Goal: Transaction & Acquisition: Purchase product/service

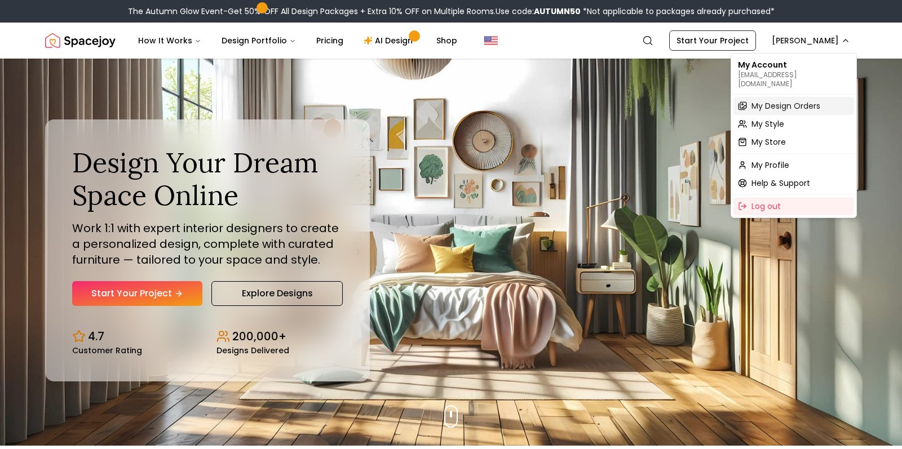
click at [796, 100] on span "My Design Orders" at bounding box center [785, 105] width 69 height 11
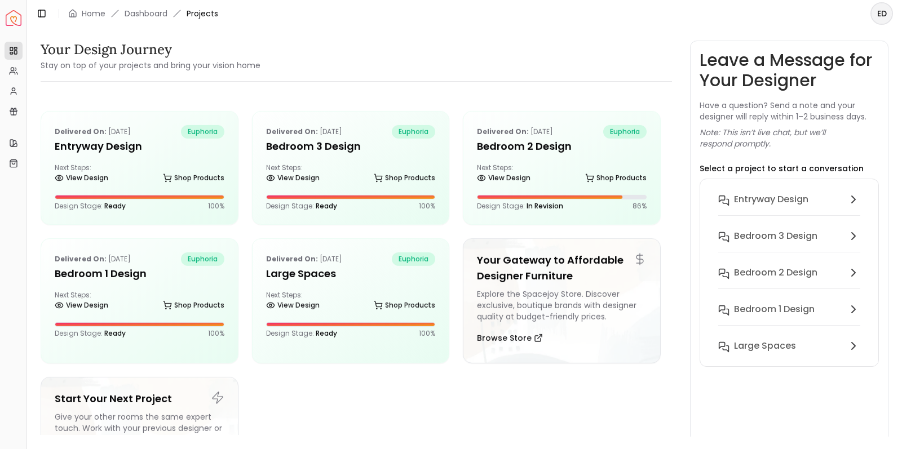
scroll to position [4, 0]
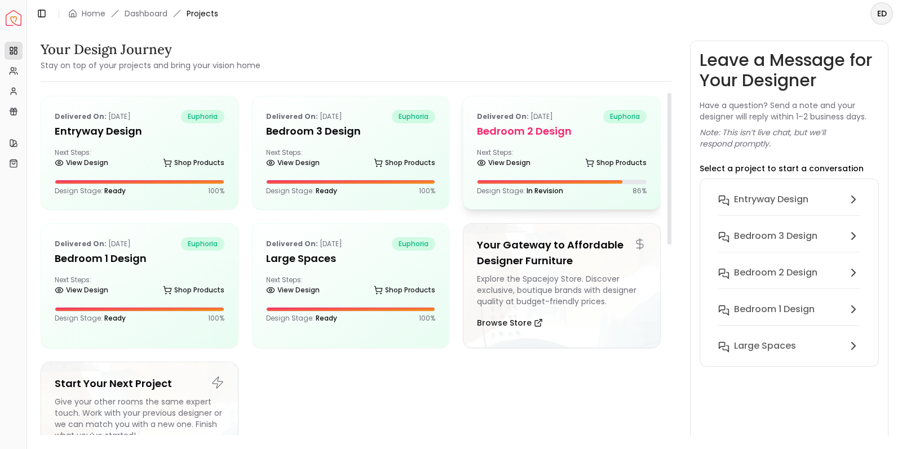
click at [564, 155] on div "Next Steps: View Design Shop Products" at bounding box center [562, 159] width 170 height 23
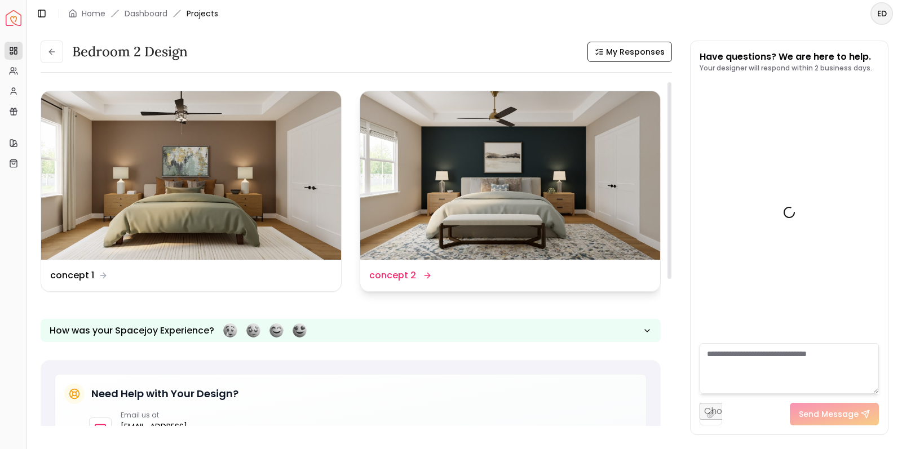
scroll to position [347, 0]
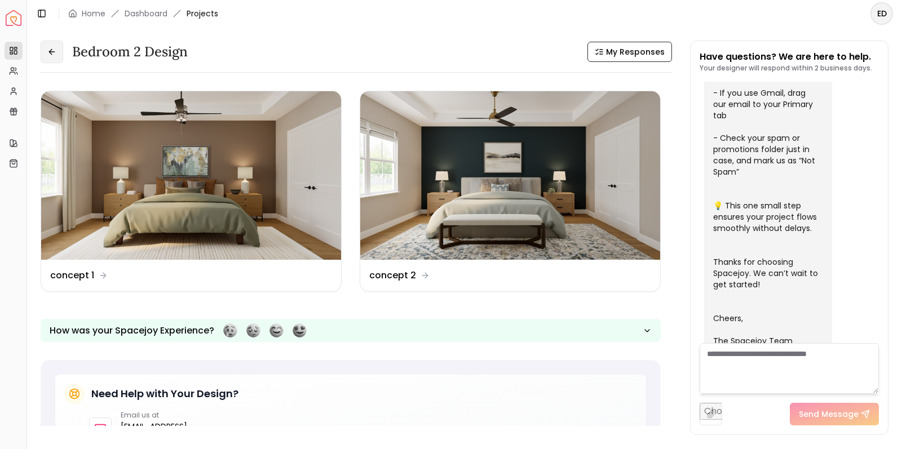
click at [52, 56] on button at bounding box center [52, 52] width 23 height 23
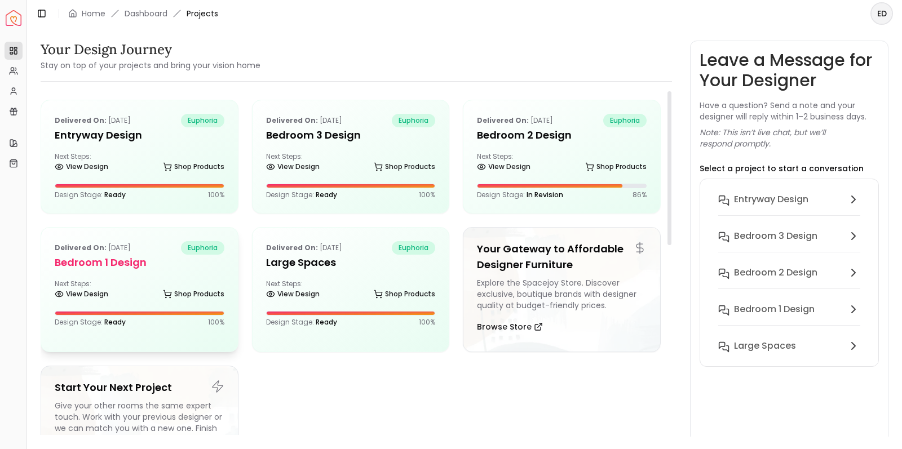
click at [191, 273] on div "Delivered on: Sep 08, 2025 euphoria Bedroom 1 design Next Steps: View Design Sh…" at bounding box center [139, 284] width 197 height 113
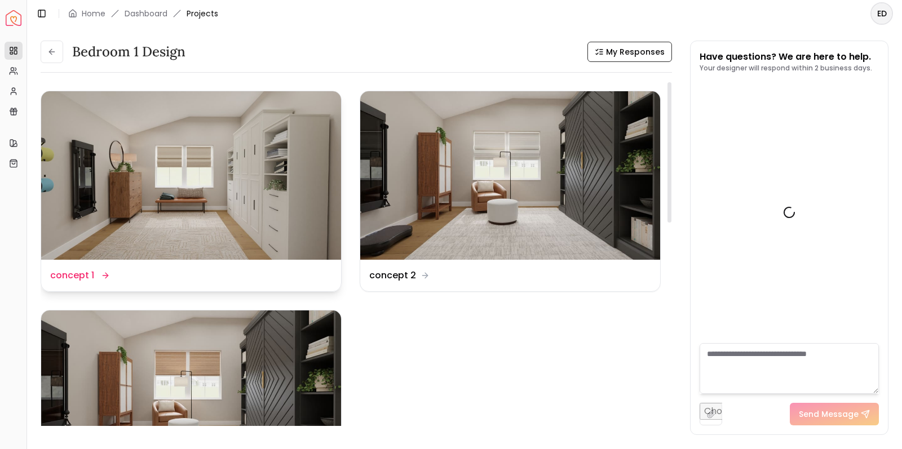
scroll to position [347, 0]
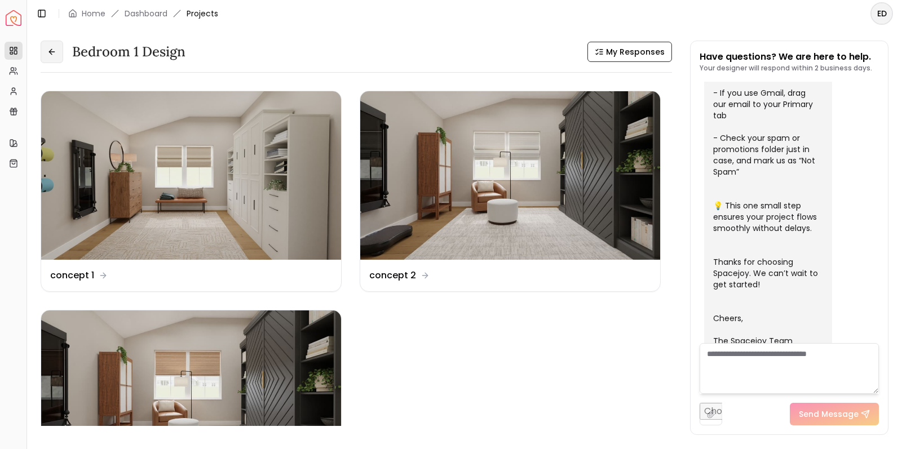
click at [54, 54] on icon at bounding box center [51, 51] width 9 height 9
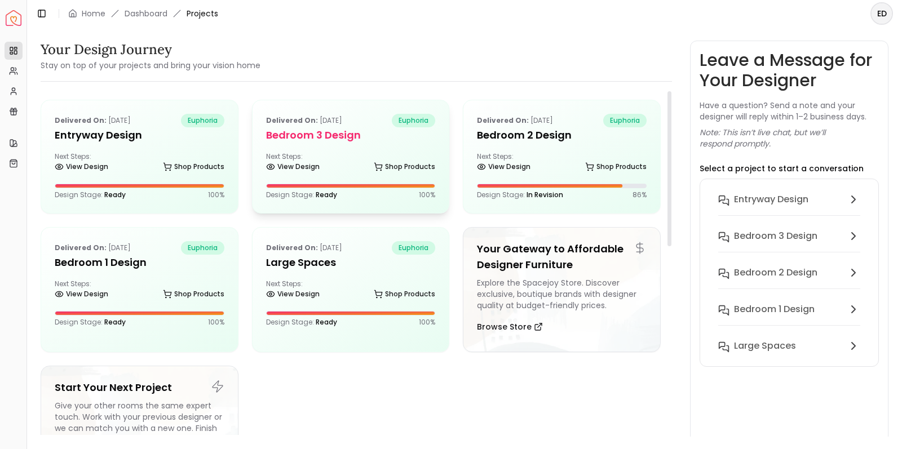
click at [331, 156] on div "Next Steps: View Design Shop Products" at bounding box center [351, 163] width 170 height 23
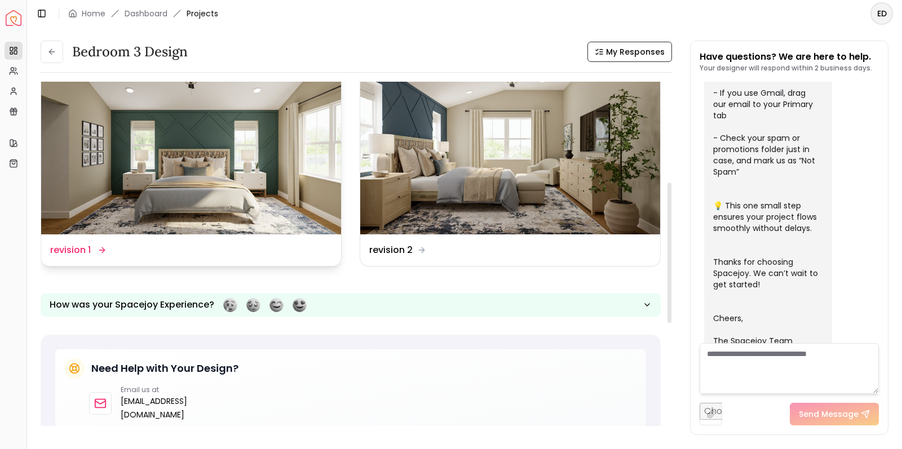
scroll to position [247, 0]
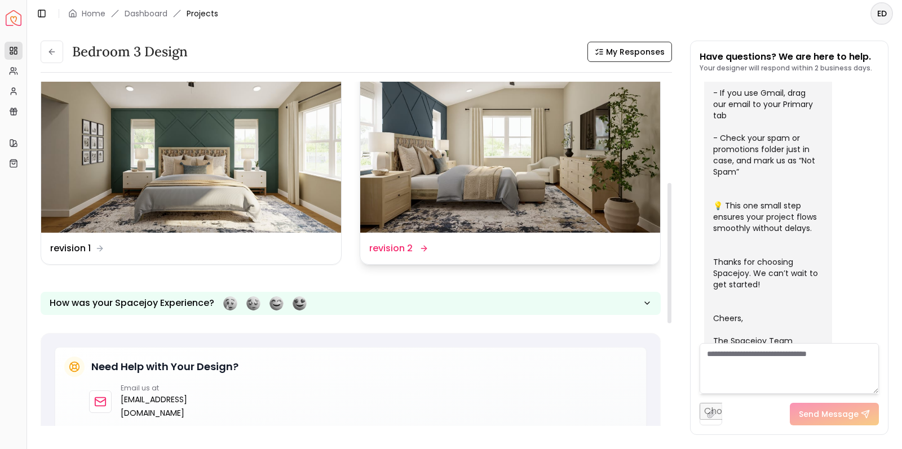
click at [489, 189] on img at bounding box center [510, 148] width 300 height 168
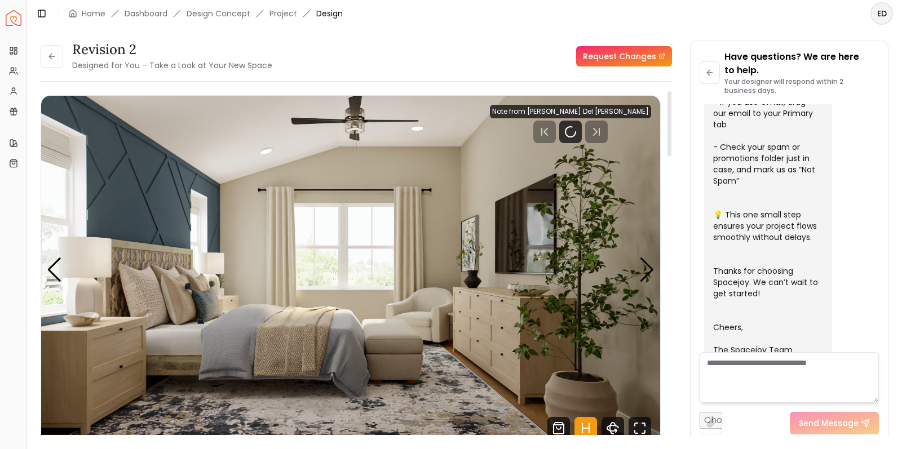
scroll to position [3, 0]
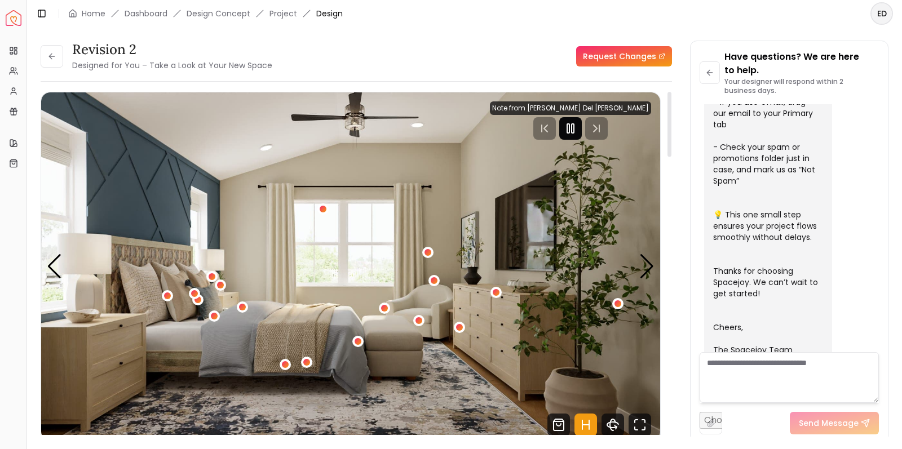
click at [569, 133] on rect "Pause" at bounding box center [568, 128] width 2 height 9
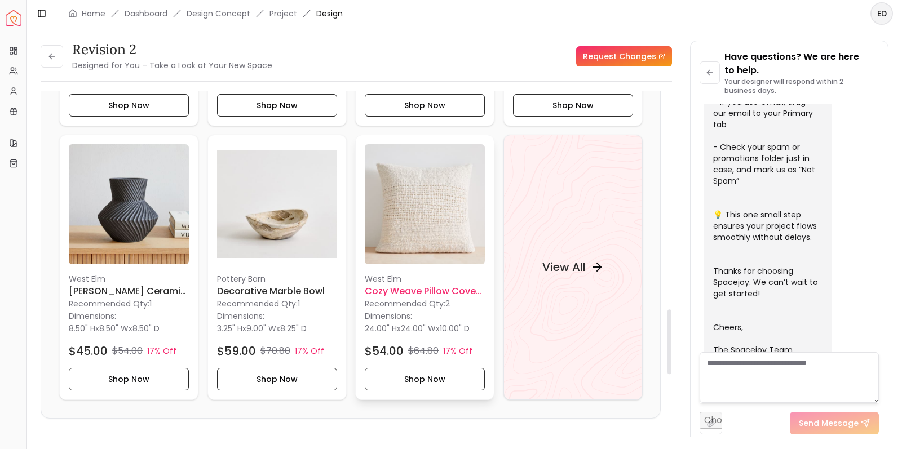
scroll to position [1188, 0]
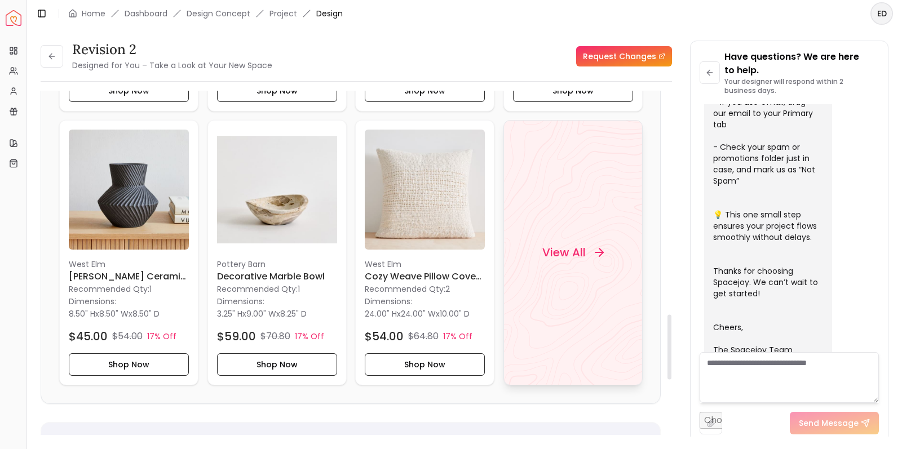
click at [554, 246] on h4 "View All" at bounding box center [562, 253] width 43 height 16
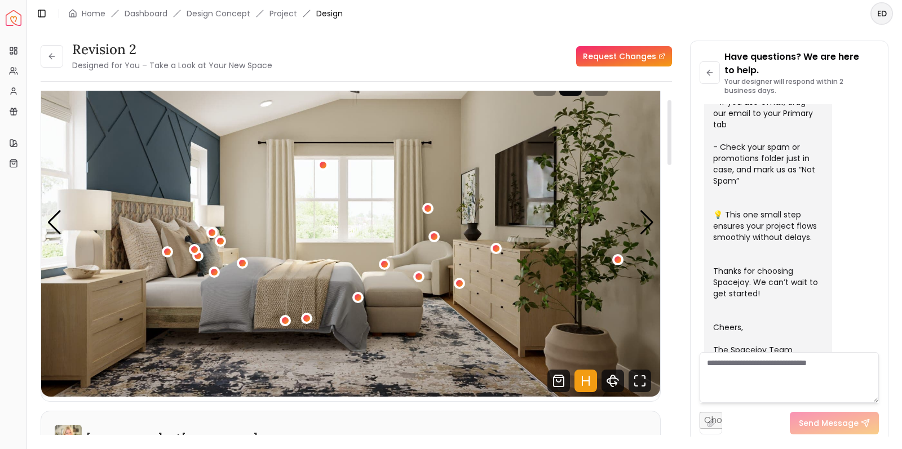
scroll to position [48, 0]
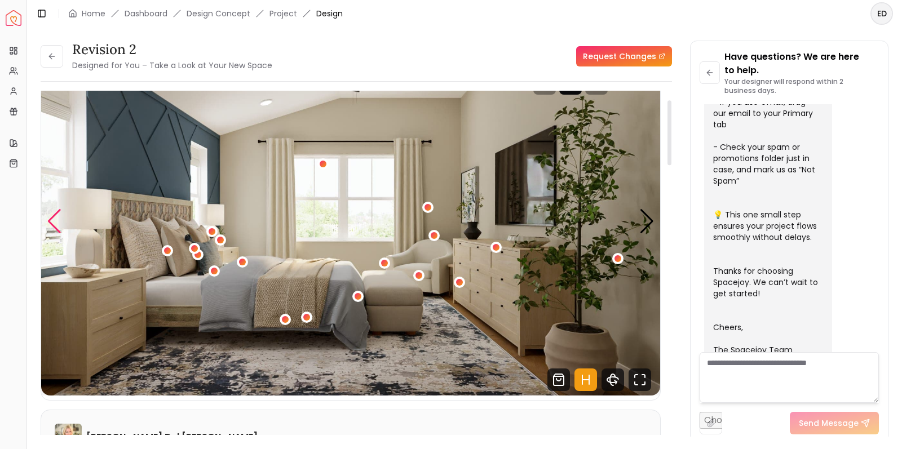
click at [57, 225] on div "Previous slide" at bounding box center [54, 221] width 15 height 25
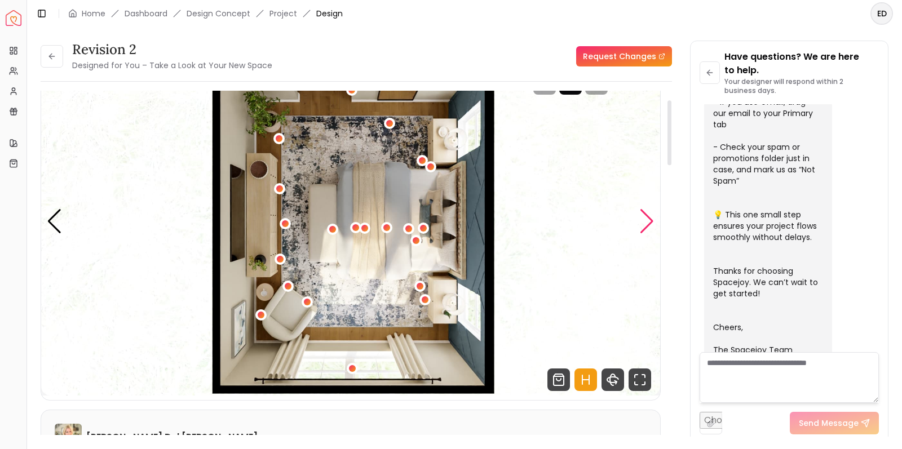
click at [650, 221] on div "Next slide" at bounding box center [646, 221] width 15 height 25
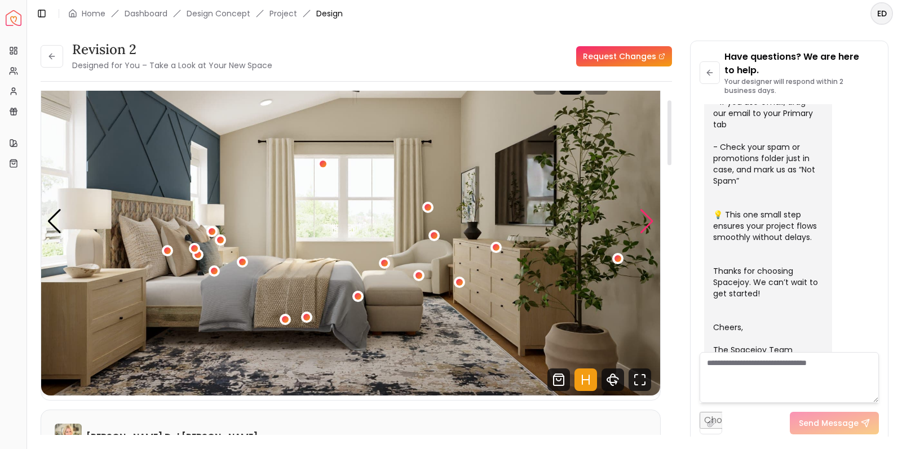
click at [650, 221] on div "Next slide" at bounding box center [646, 221] width 15 height 25
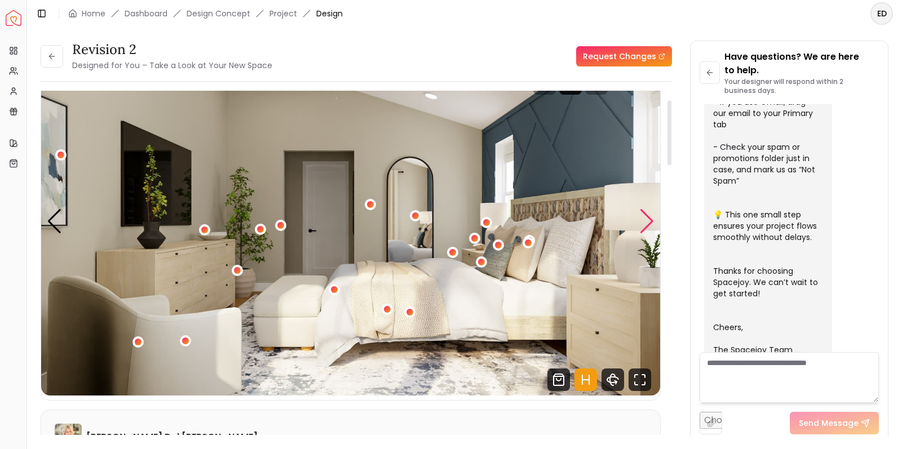
click at [650, 221] on div "Next slide" at bounding box center [646, 221] width 15 height 25
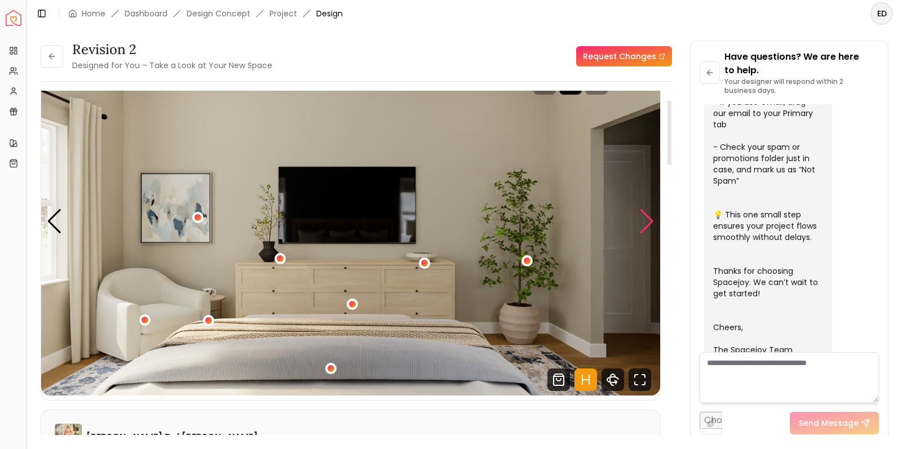
click at [650, 221] on div "Next slide" at bounding box center [646, 221] width 15 height 25
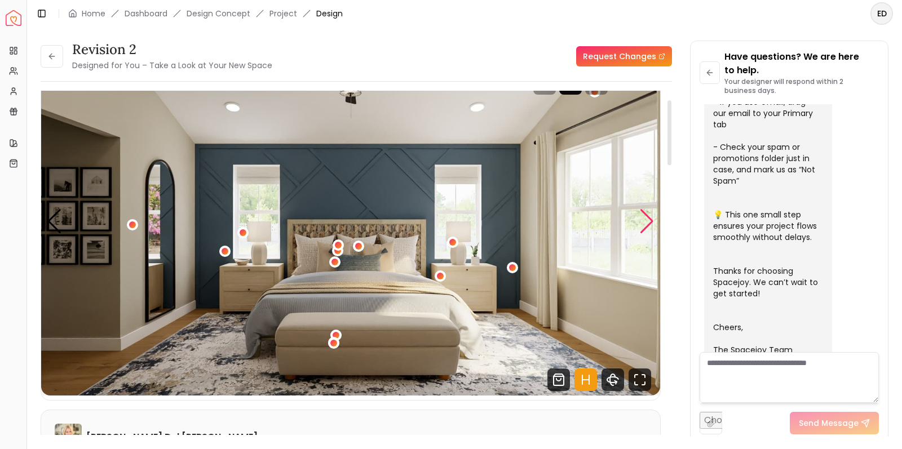
click at [650, 221] on div "Next slide" at bounding box center [646, 221] width 15 height 25
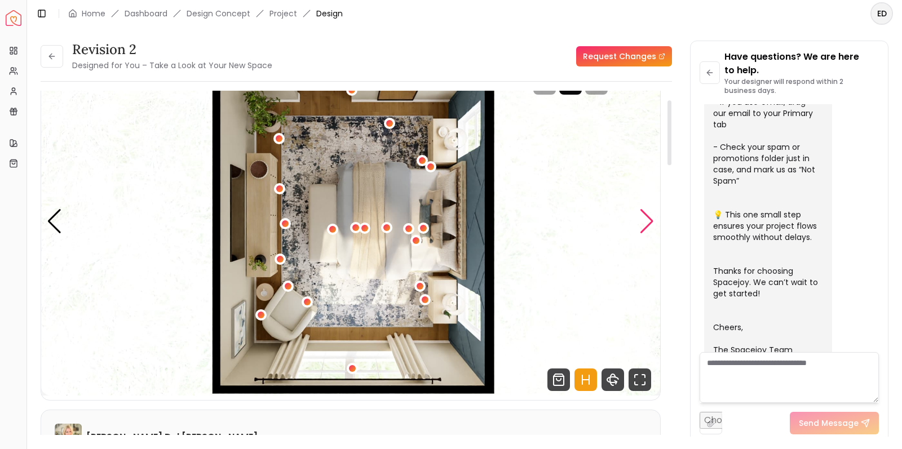
click at [650, 221] on div "Next slide" at bounding box center [646, 221] width 15 height 25
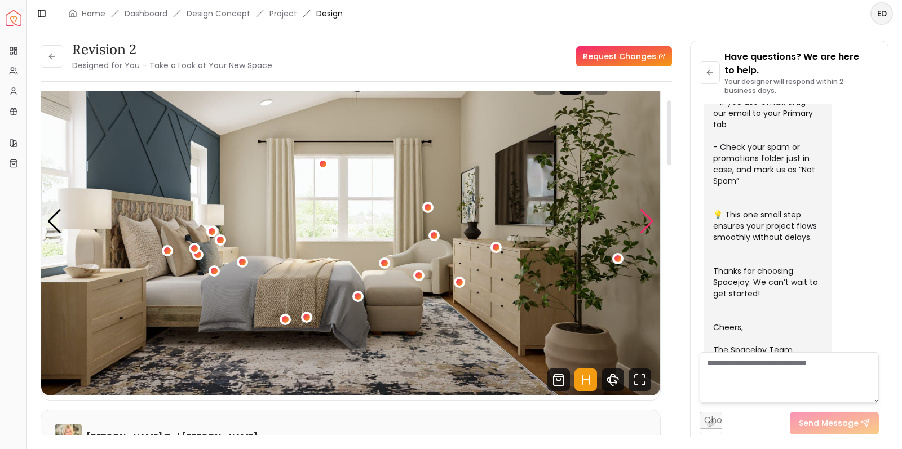
click at [644, 221] on div "Next slide" at bounding box center [646, 221] width 15 height 25
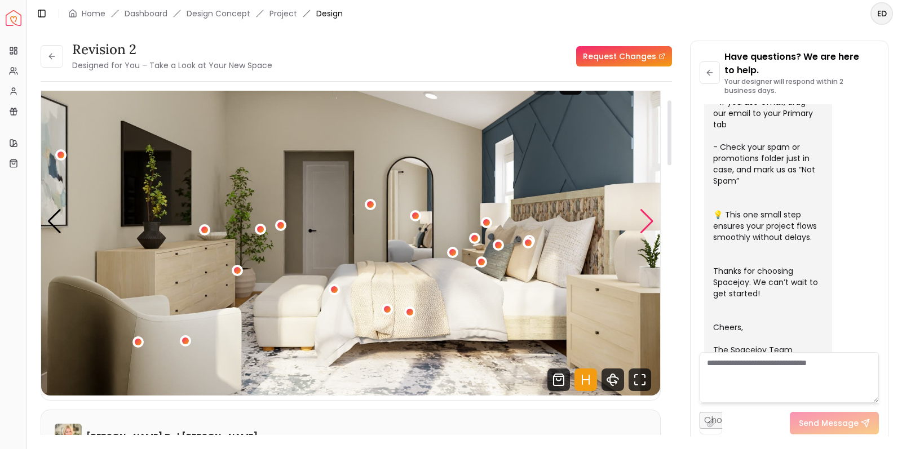
click at [644, 221] on div "Next slide" at bounding box center [646, 221] width 15 height 25
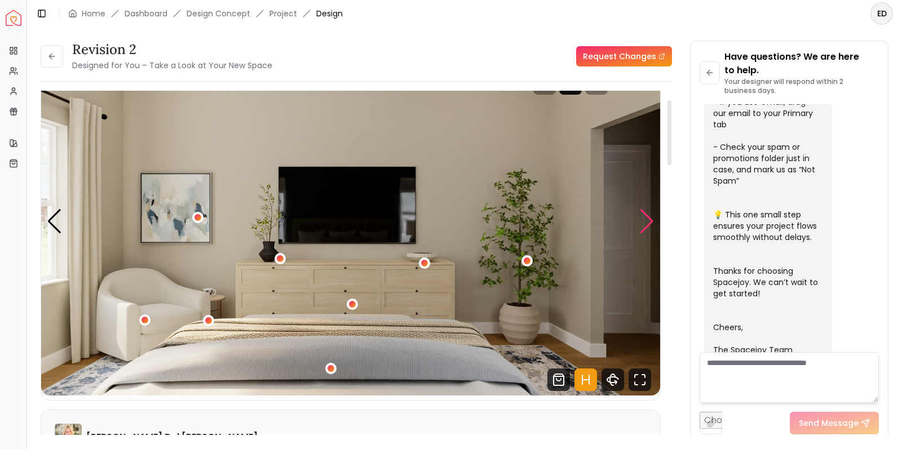
click at [646, 223] on div "Next slide" at bounding box center [646, 221] width 15 height 25
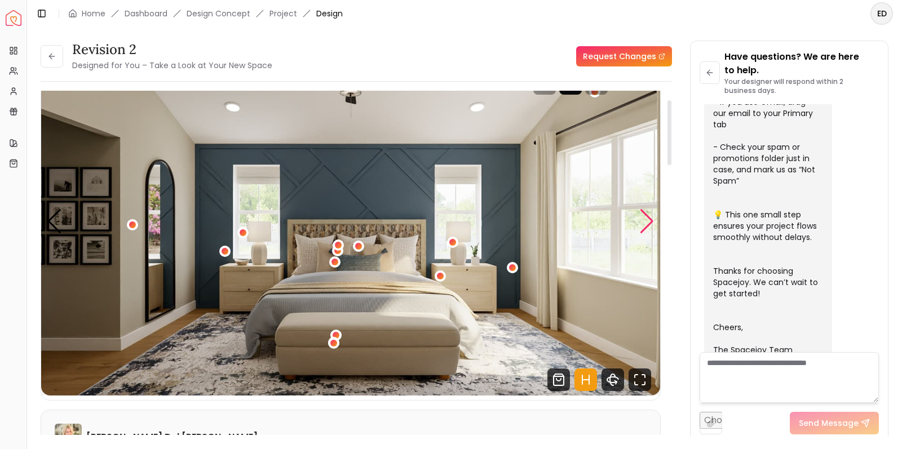
click at [646, 223] on div "Next slide" at bounding box center [646, 221] width 15 height 25
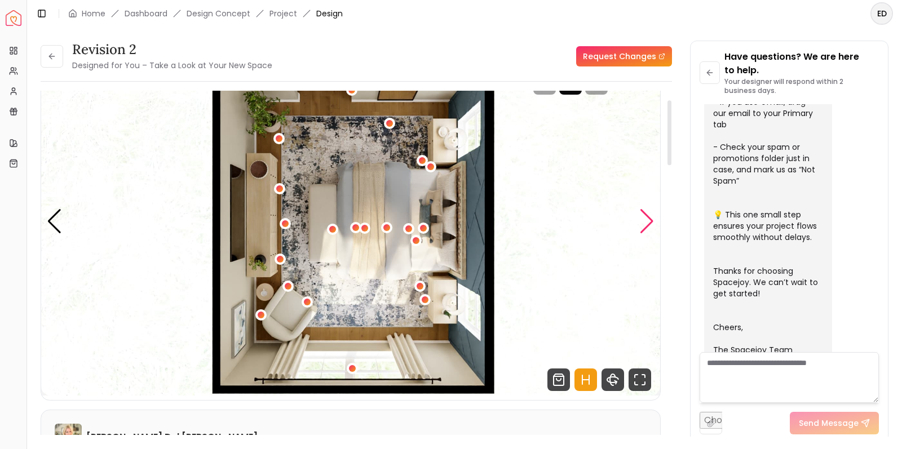
click at [646, 223] on div "Next slide" at bounding box center [646, 221] width 15 height 25
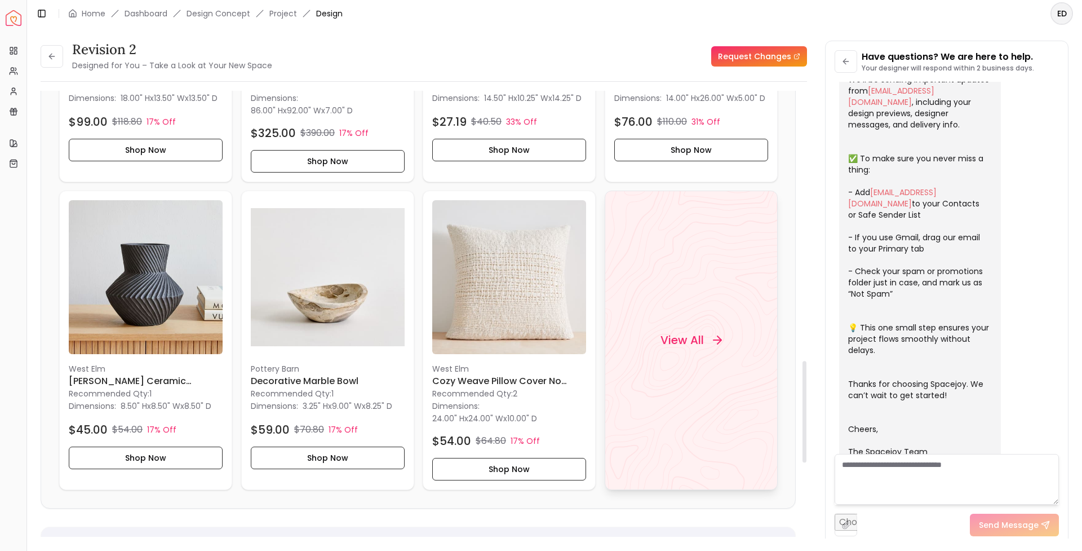
scroll to position [1199, 0]
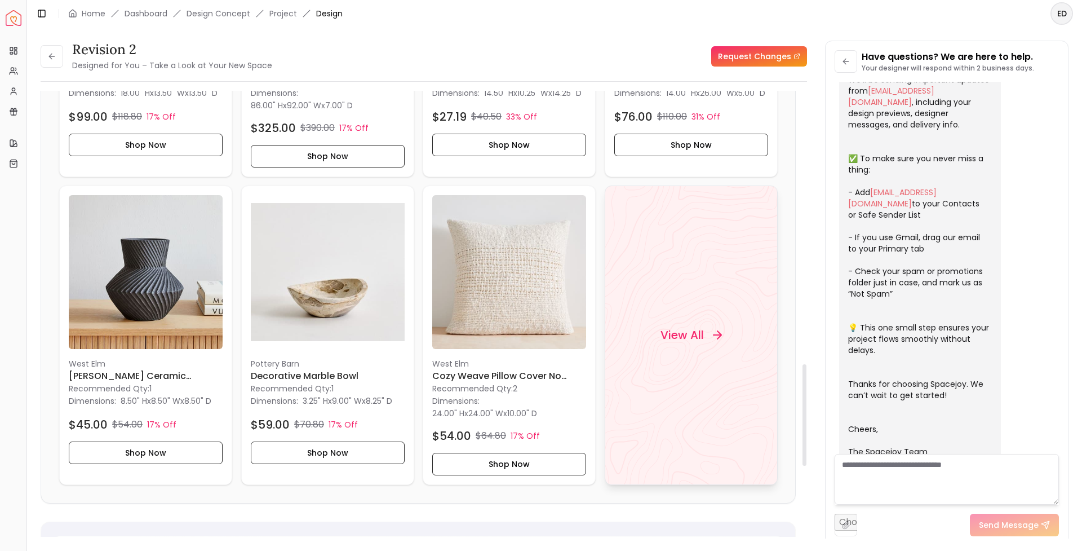
click at [679, 337] on h4 "View All" at bounding box center [681, 335] width 43 height 16
click at [55, 59] on icon at bounding box center [51, 56] width 9 height 9
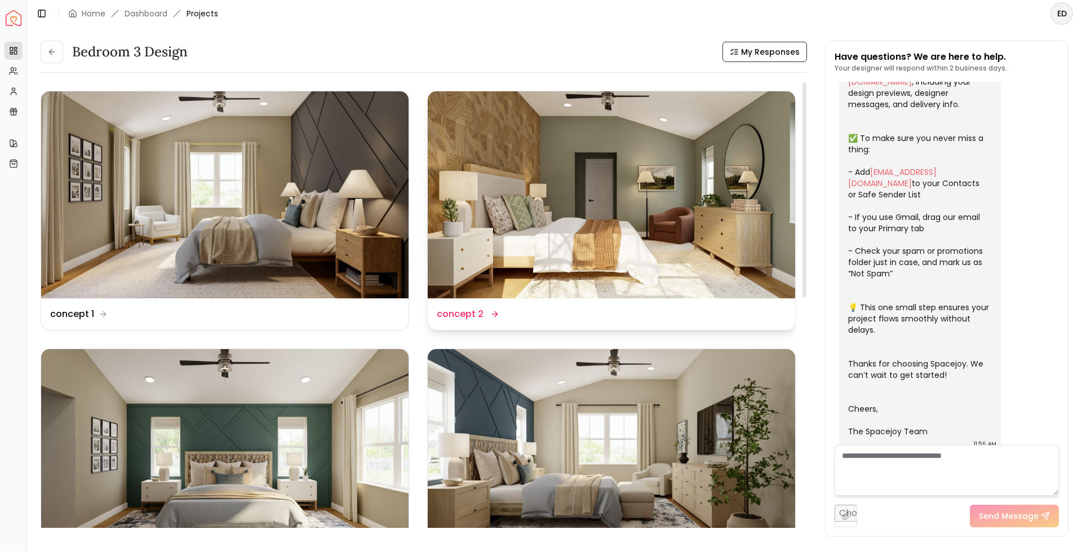
click at [556, 220] on img at bounding box center [611, 194] width 367 height 207
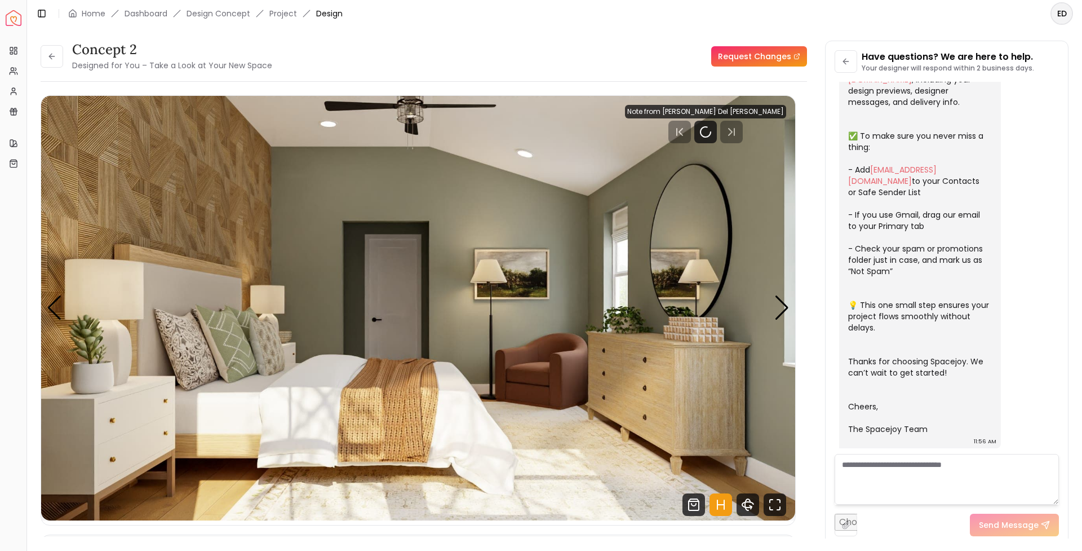
scroll to position [158, 0]
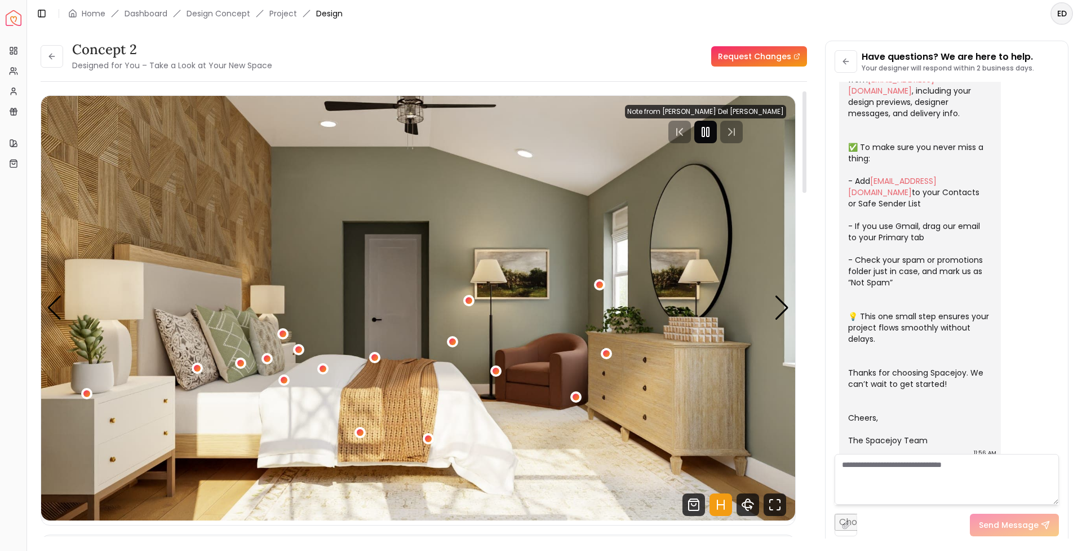
click at [709, 131] on rect "Pause" at bounding box center [708, 131] width 2 height 9
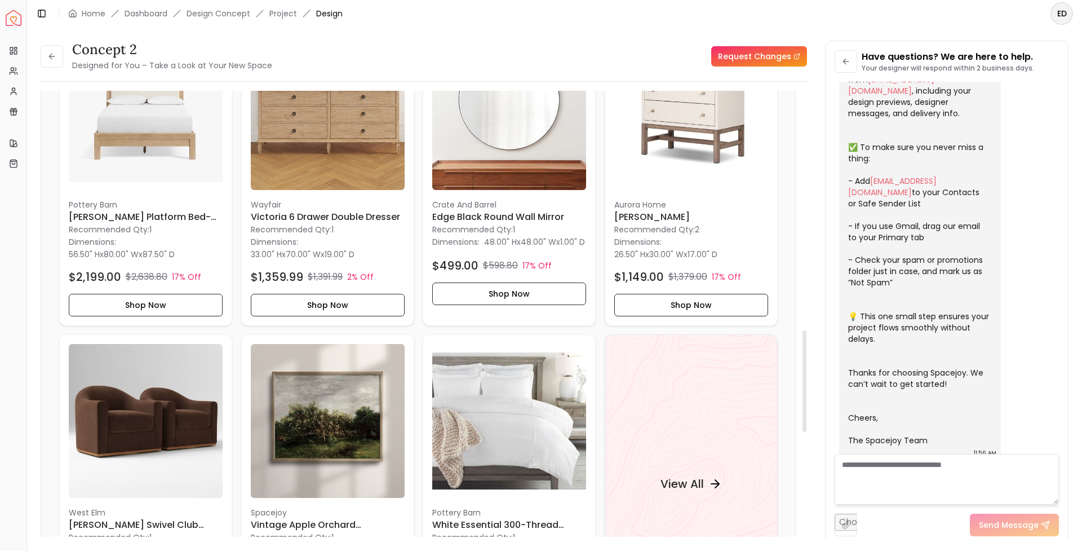
scroll to position [1051, 0]
click at [692, 449] on h4 "View All" at bounding box center [681, 483] width 43 height 16
click at [55, 56] on icon at bounding box center [51, 56] width 9 height 9
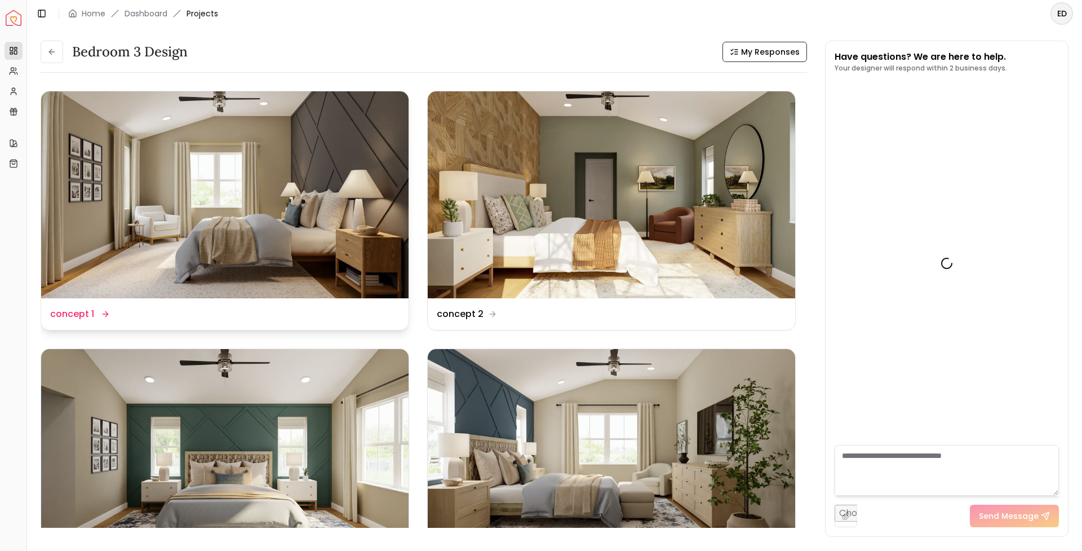
scroll to position [167, 0]
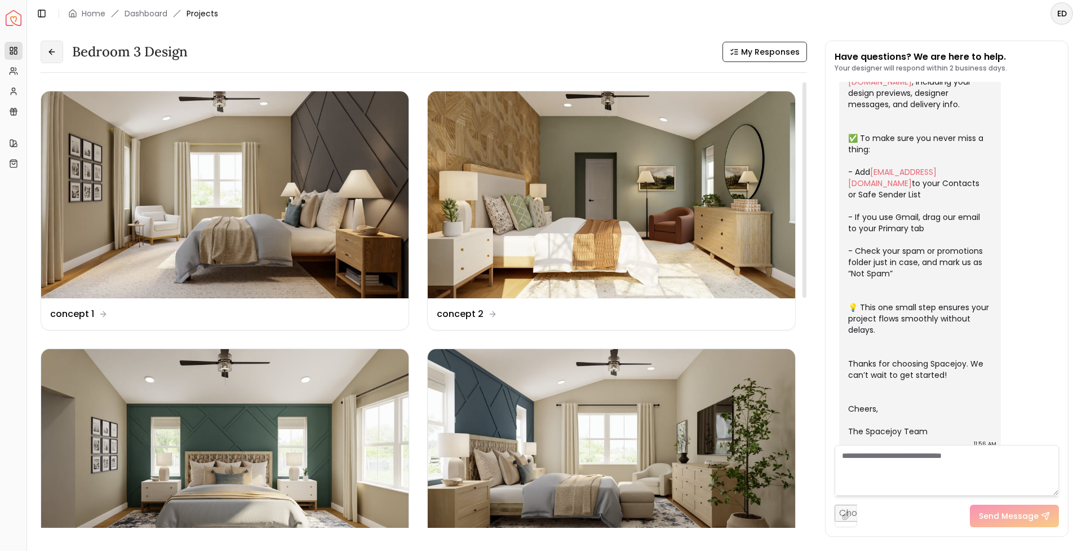
click at [54, 56] on icon at bounding box center [51, 51] width 9 height 9
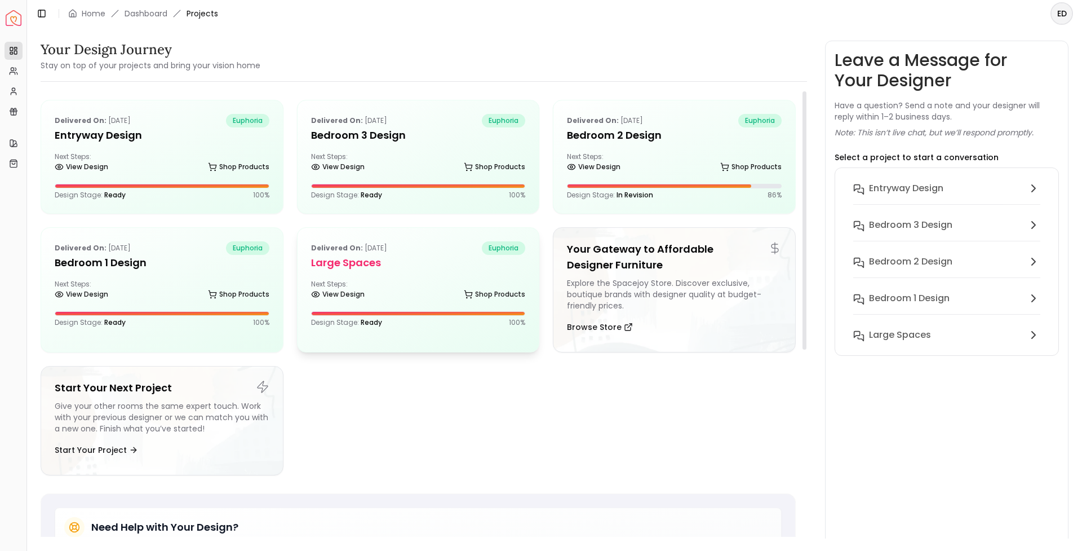
click at [393, 277] on div "Delivered on: Sep 06, 2025 euphoria Large Spaces Next Steps: View Design Shop P…" at bounding box center [419, 284] width 242 height 113
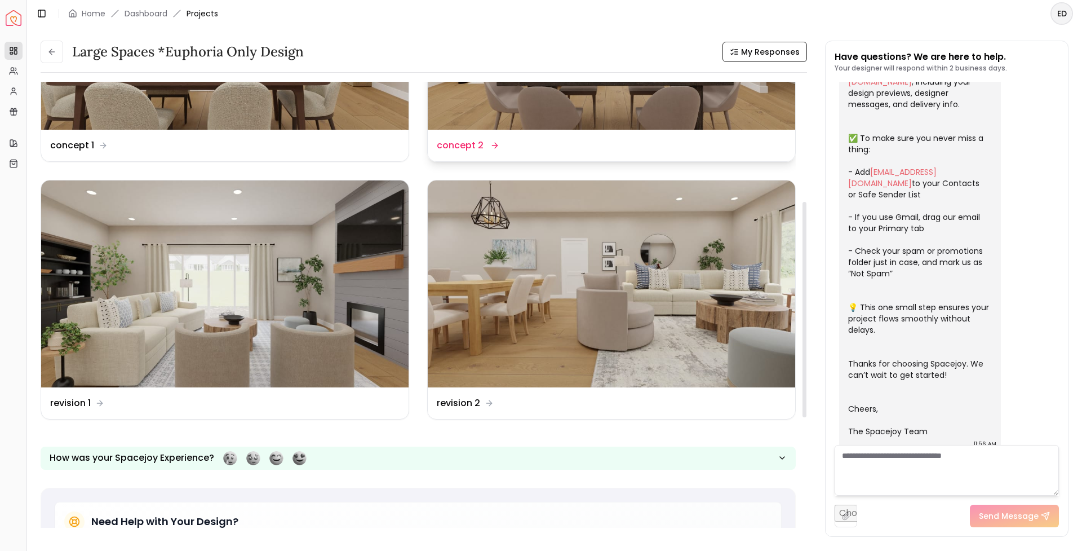
scroll to position [247, 0]
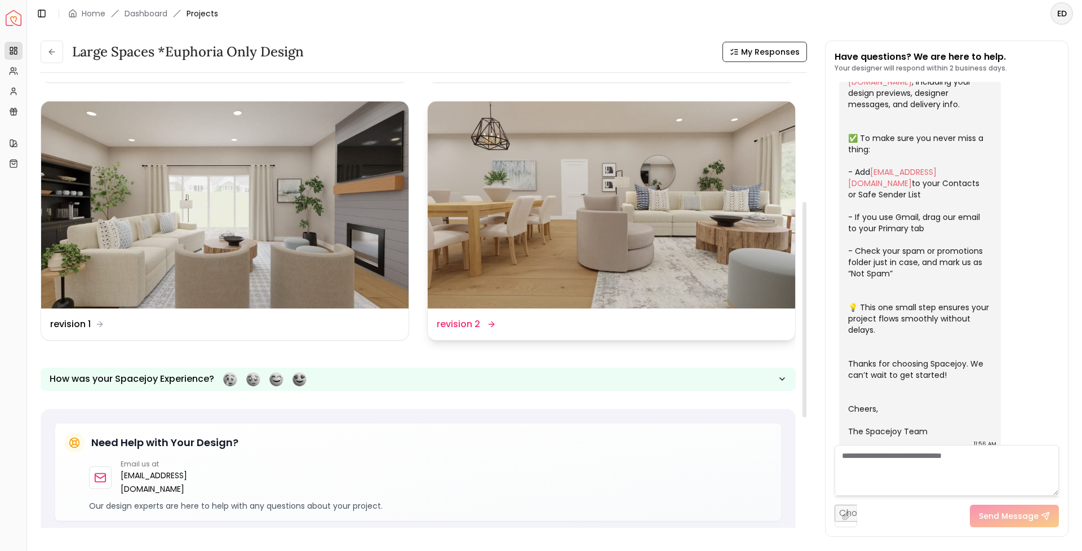
click at [474, 323] on dd "revision 2" at bounding box center [458, 324] width 43 height 14
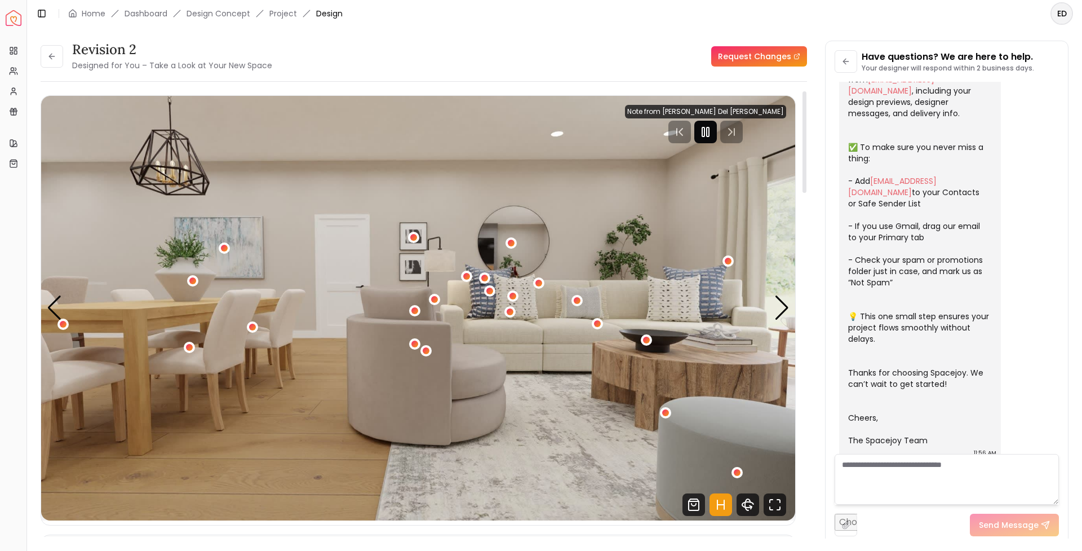
click at [709, 132] on rect "Pause" at bounding box center [708, 131] width 2 height 9
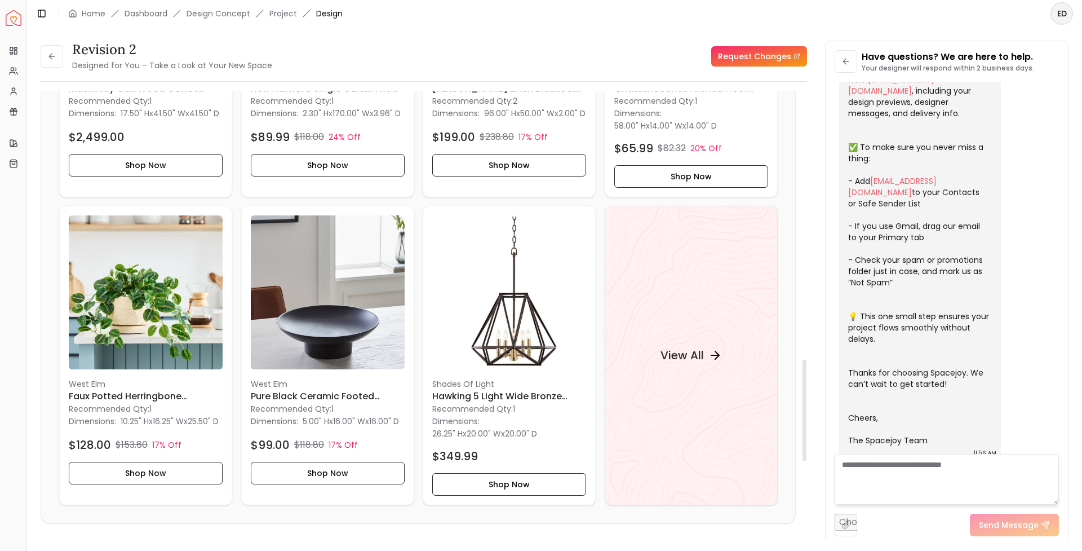
scroll to position [1344, 0]
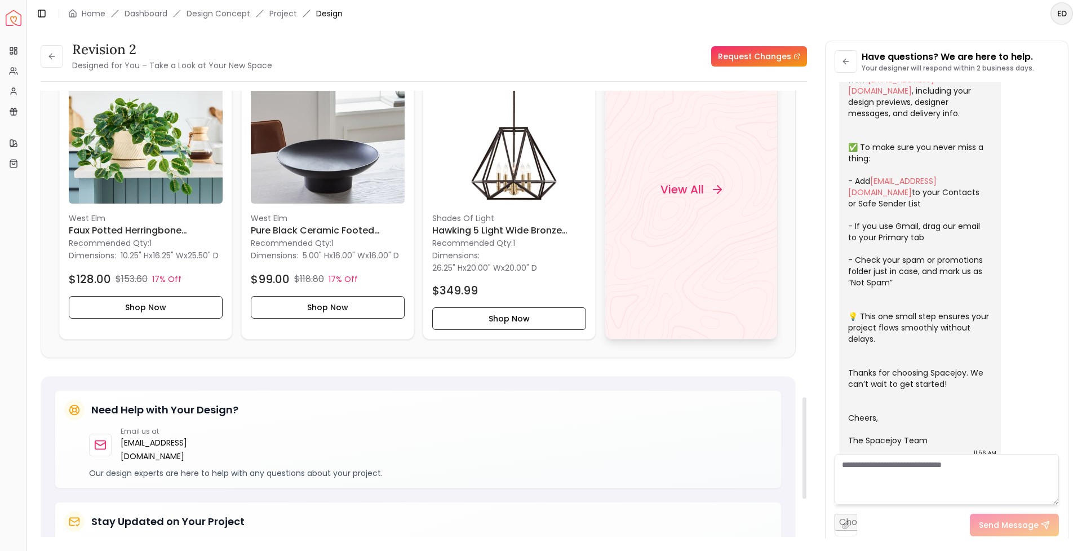
click at [678, 189] on h4 "View All" at bounding box center [681, 189] width 43 height 16
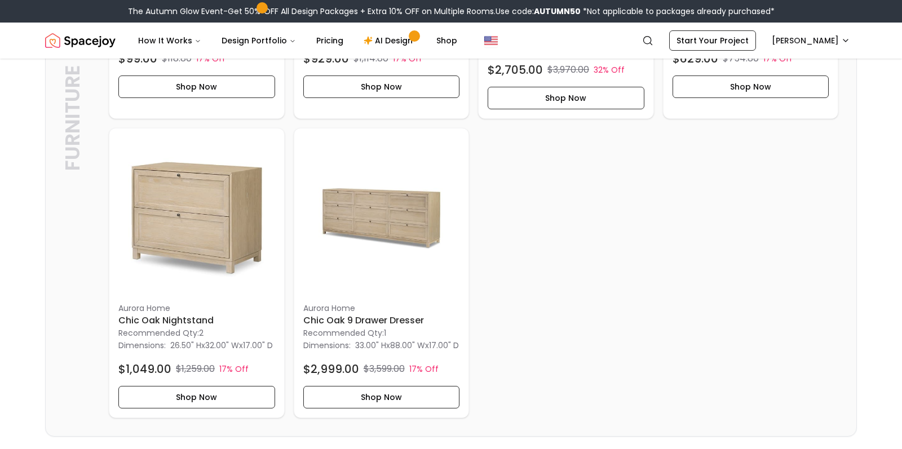
scroll to position [527, 0]
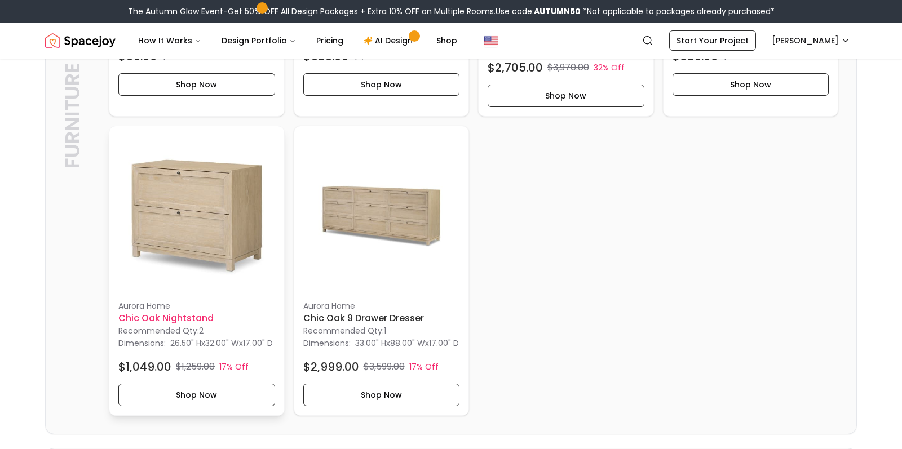
click at [219, 228] on img at bounding box center [196, 213] width 157 height 157
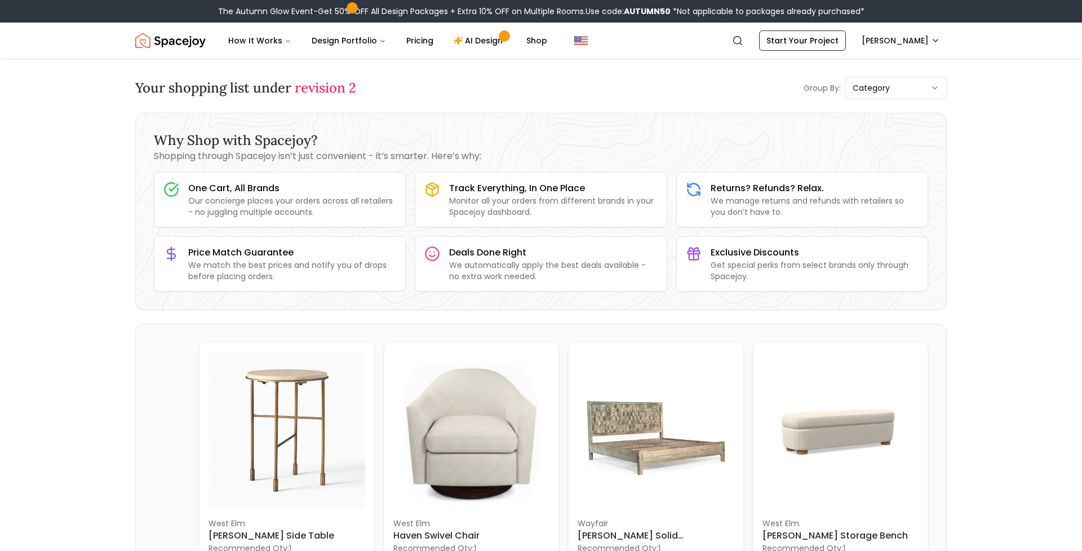
scroll to position [0, 0]
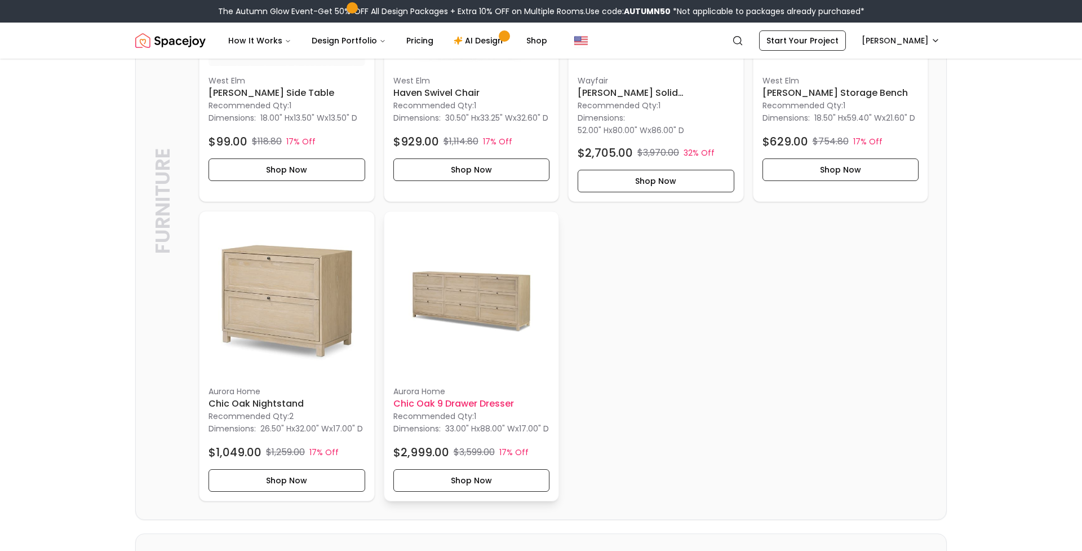
scroll to position [444, 0]
click at [480, 319] on img at bounding box center [471, 297] width 157 height 157
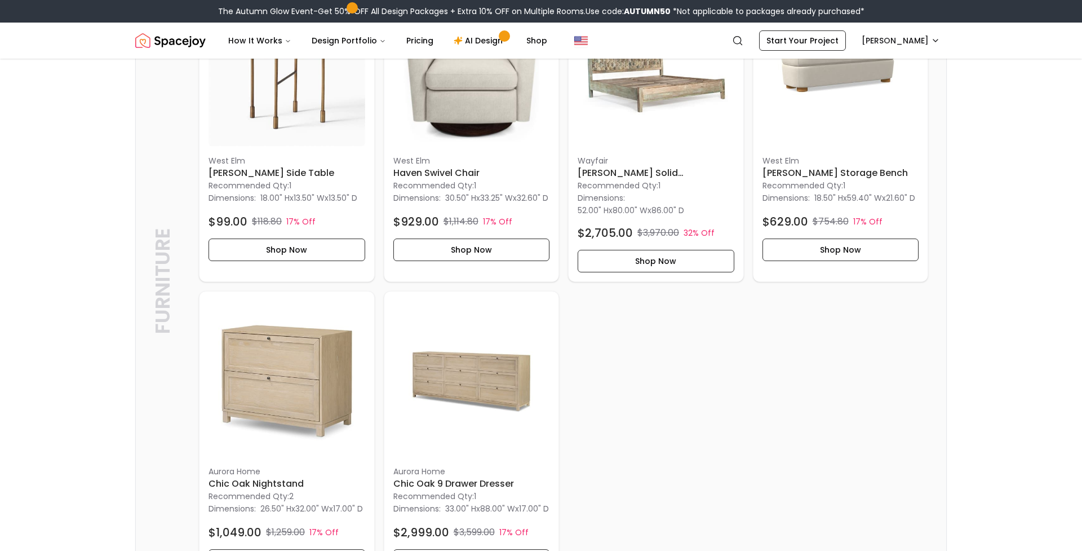
scroll to position [347, 0]
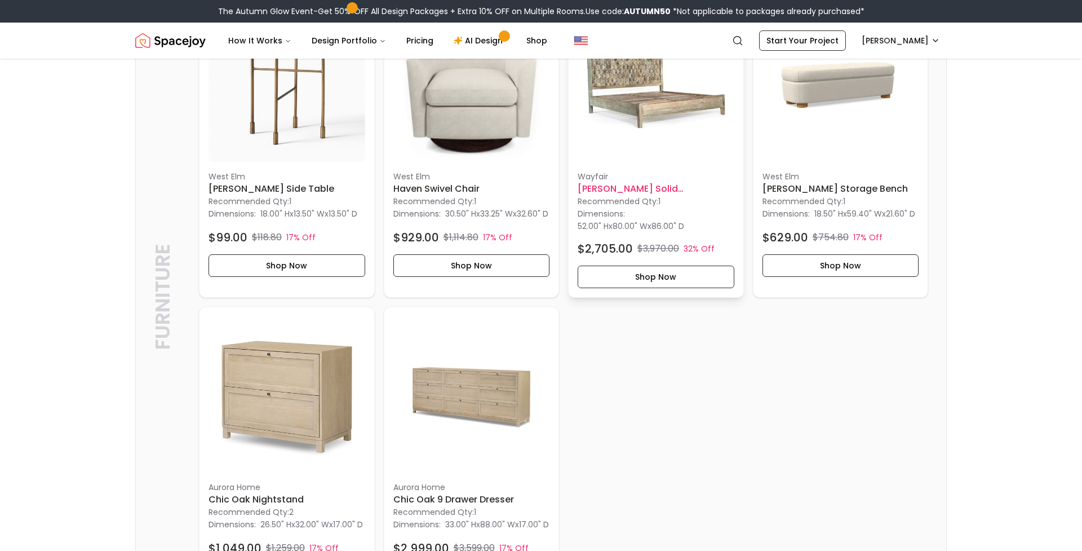
click at [641, 114] on img at bounding box center [656, 83] width 157 height 157
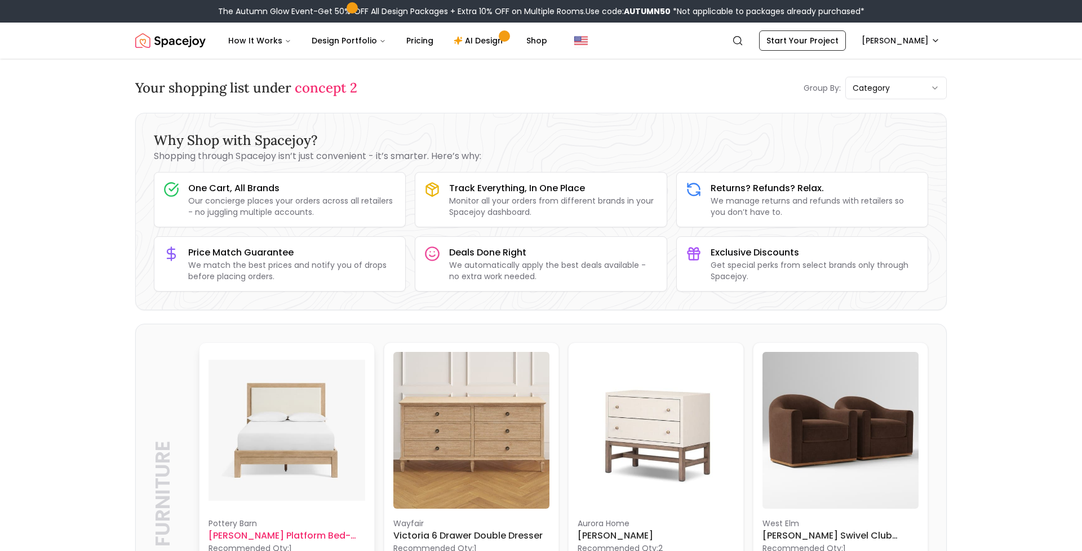
click at [317, 466] on img at bounding box center [286, 430] width 157 height 157
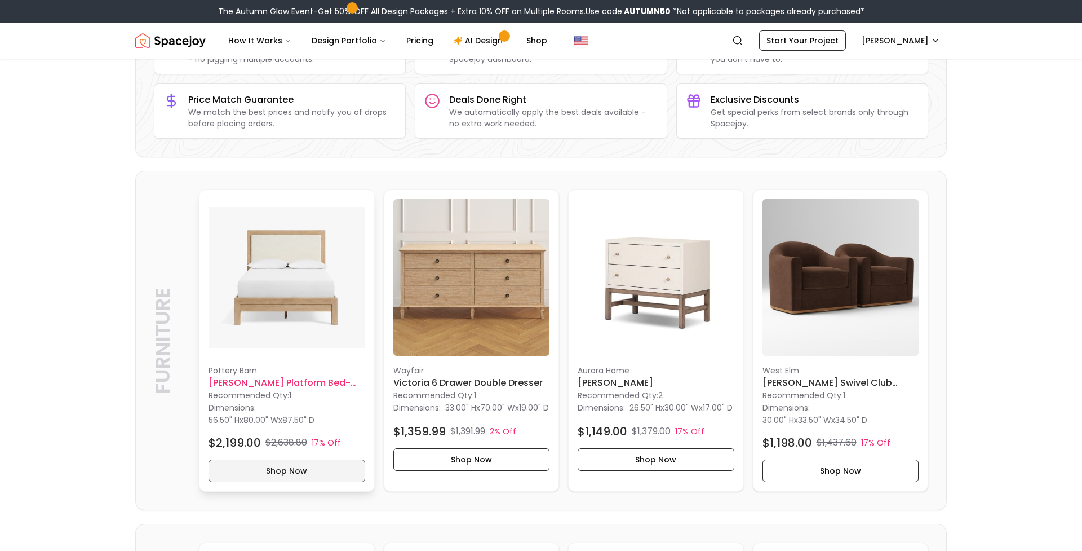
scroll to position [179, 0]
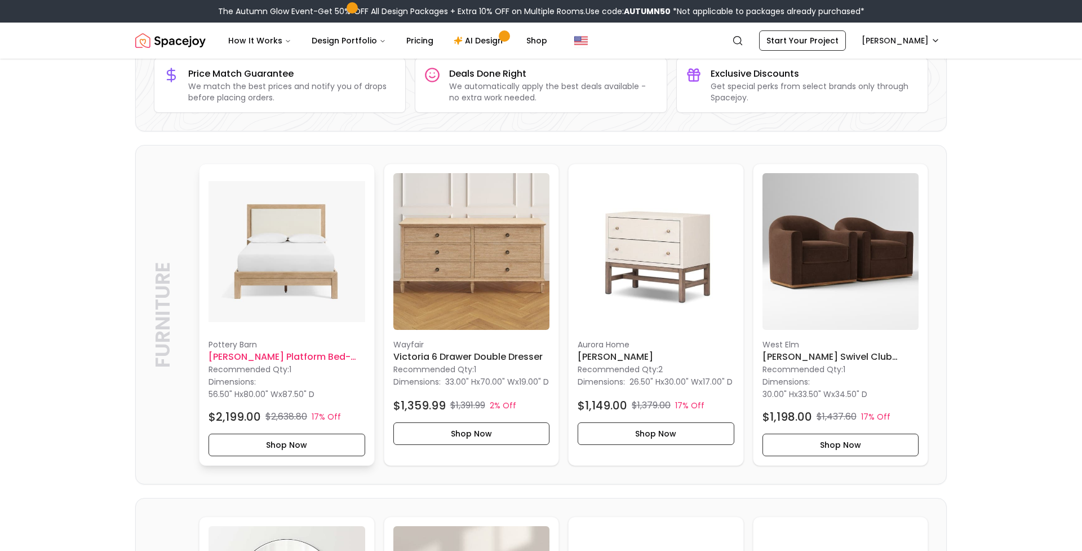
click at [283, 276] on img at bounding box center [286, 251] width 157 height 157
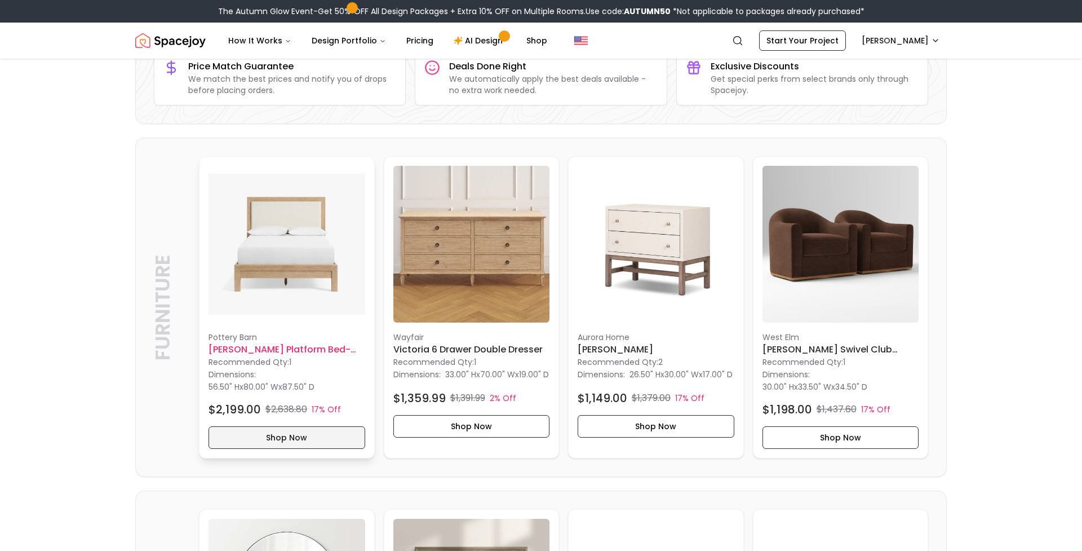
scroll to position [187, 1]
click at [294, 445] on button "Shop Now" at bounding box center [286, 436] width 157 height 23
click at [283, 274] on img at bounding box center [286, 245] width 157 height 157
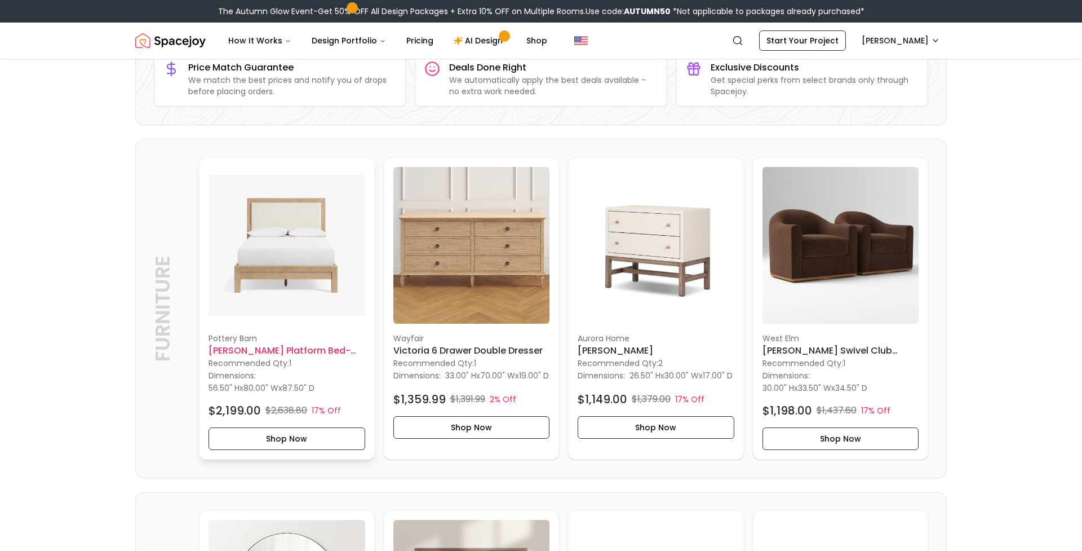
click at [283, 274] on img at bounding box center [286, 245] width 157 height 157
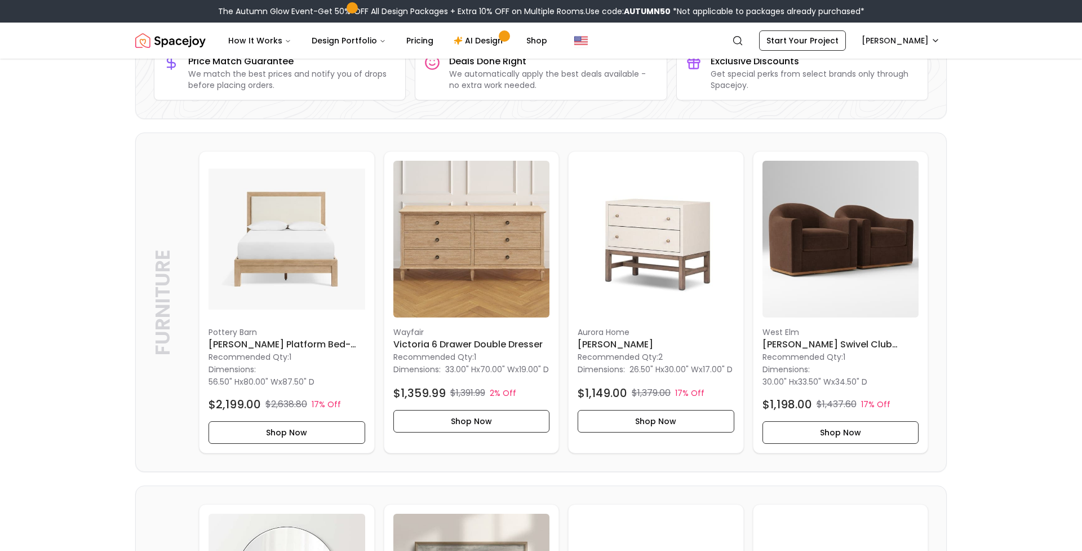
scroll to position [191, 0]
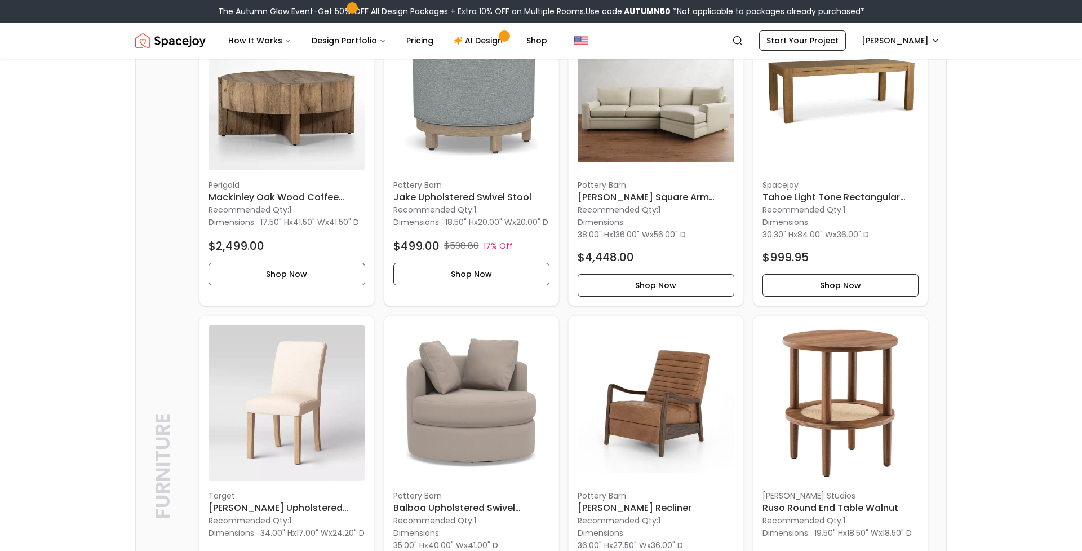
scroll to position [338, 1]
